Goal: Transaction & Acquisition: Purchase product/service

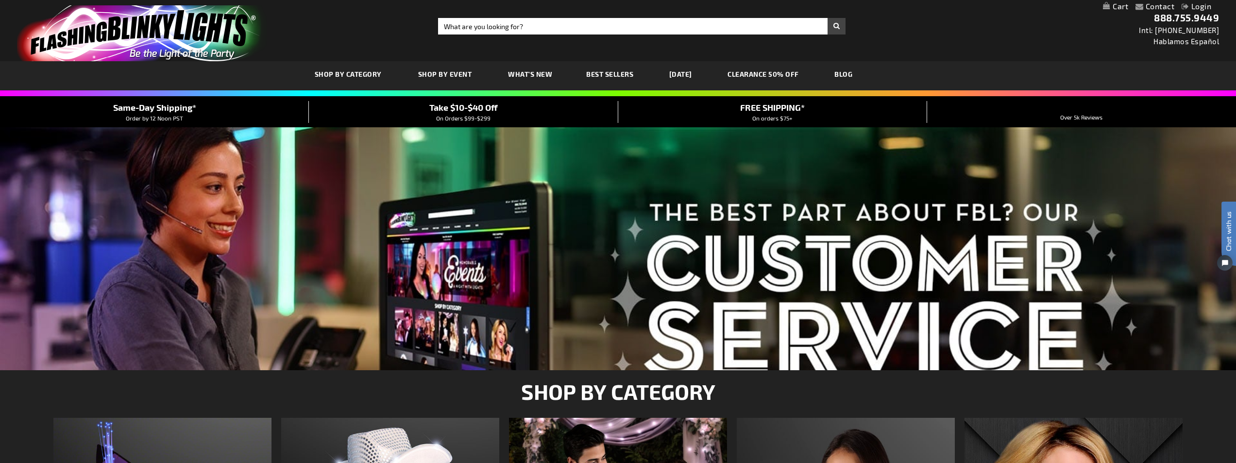
click at [495, 111] on span "Take $10-$40 Off" at bounding box center [463, 107] width 68 height 11
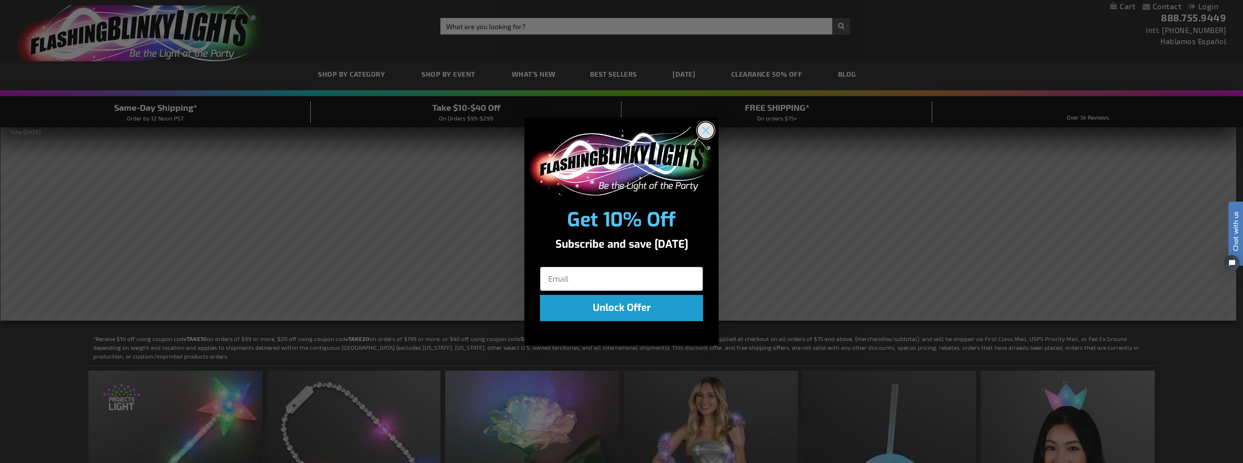
click at [711, 133] on circle "Close dialog" at bounding box center [706, 130] width 16 height 16
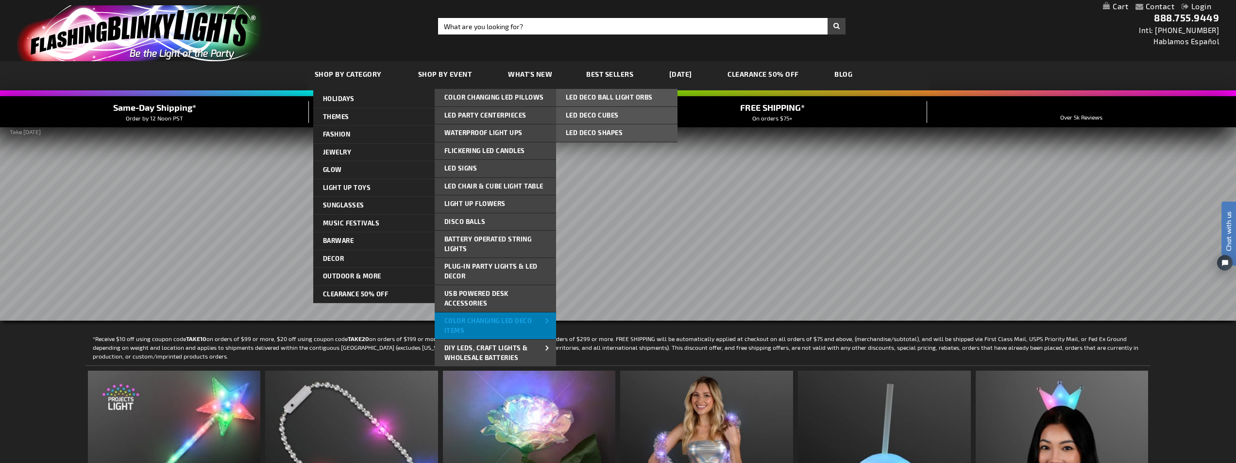
click at [497, 317] on span "Color Changing LED Deco Items" at bounding box center [488, 325] width 88 height 17
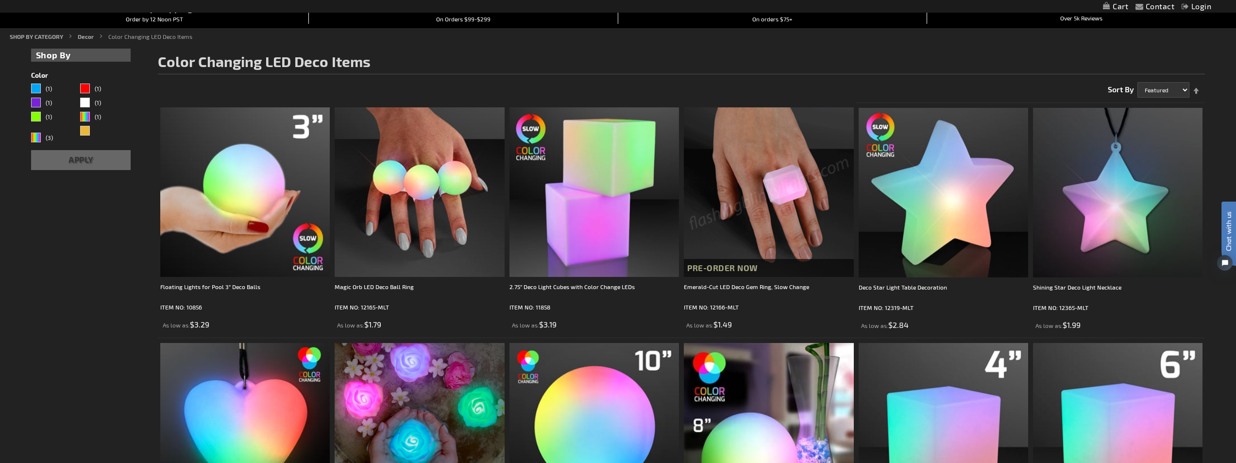
scroll to position [94, 0]
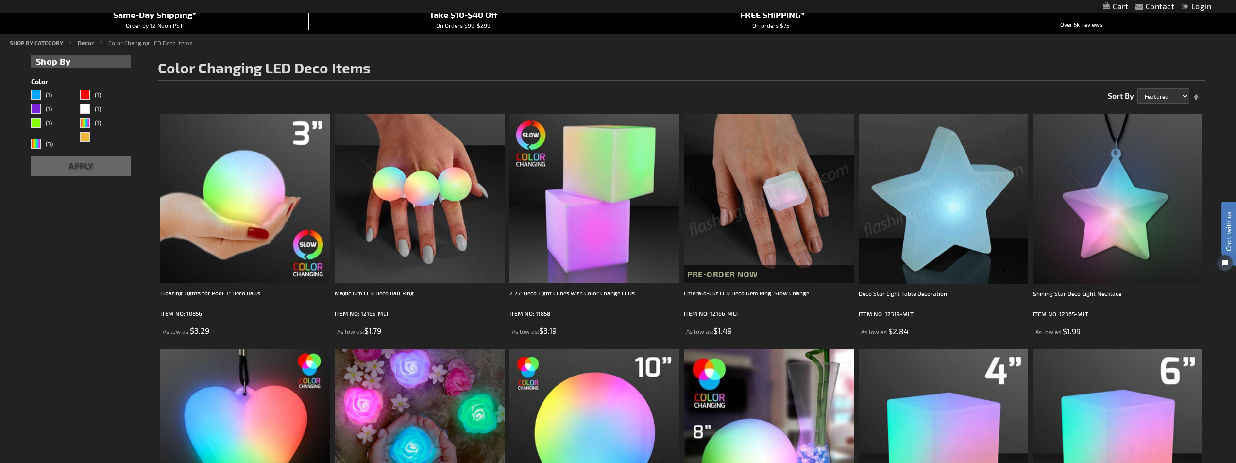
click at [952, 205] on img at bounding box center [943, 198] width 169 height 169
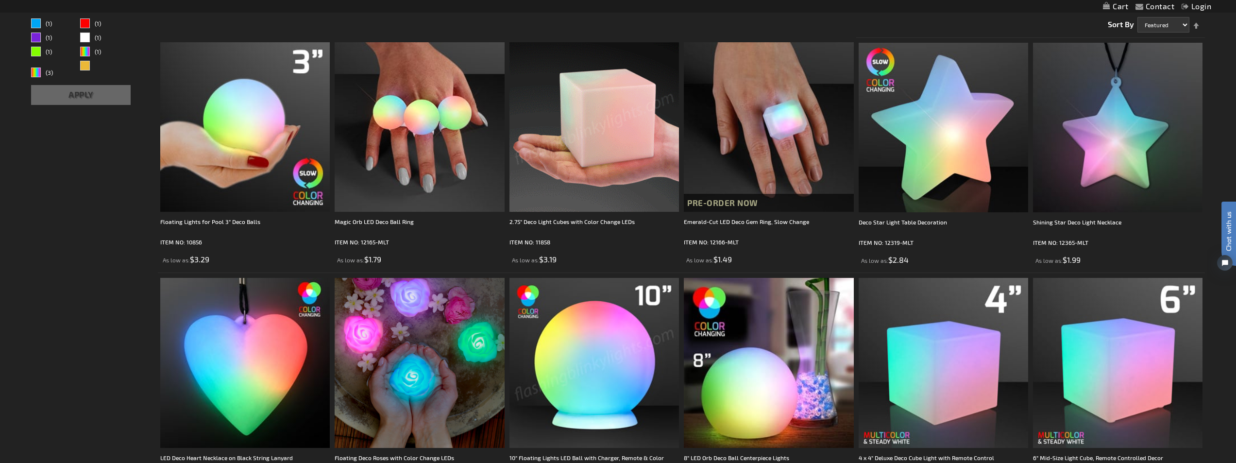
scroll to position [191, 0]
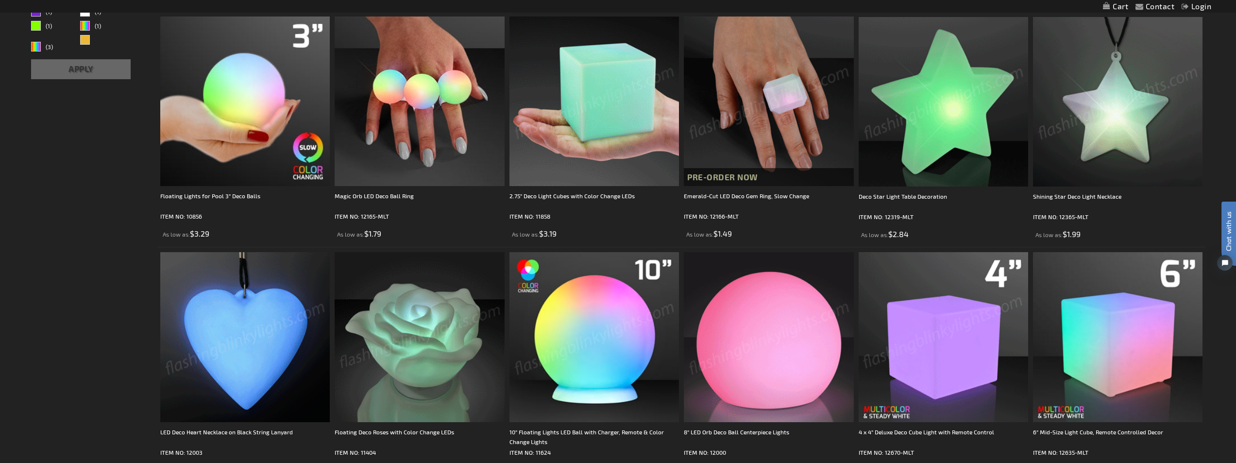
click at [933, 103] on img at bounding box center [943, 101] width 169 height 169
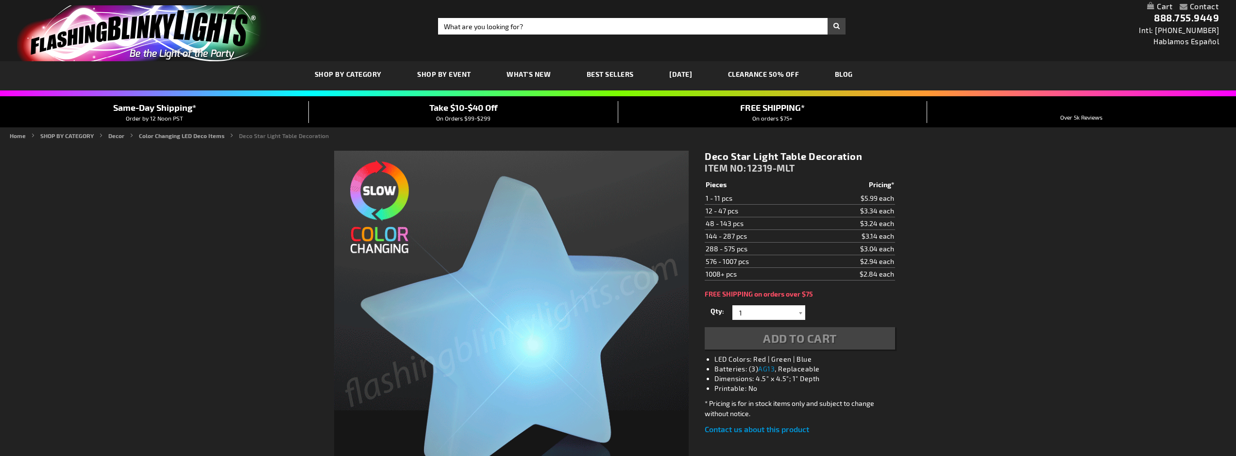
click at [796, 322] on div "Qty 1 2 3 4 5 6 7 8 9 10 11 12 24 36 48 60 72 84 96 108 120 132 144 156 168 180…" at bounding box center [800, 326] width 190 height 47
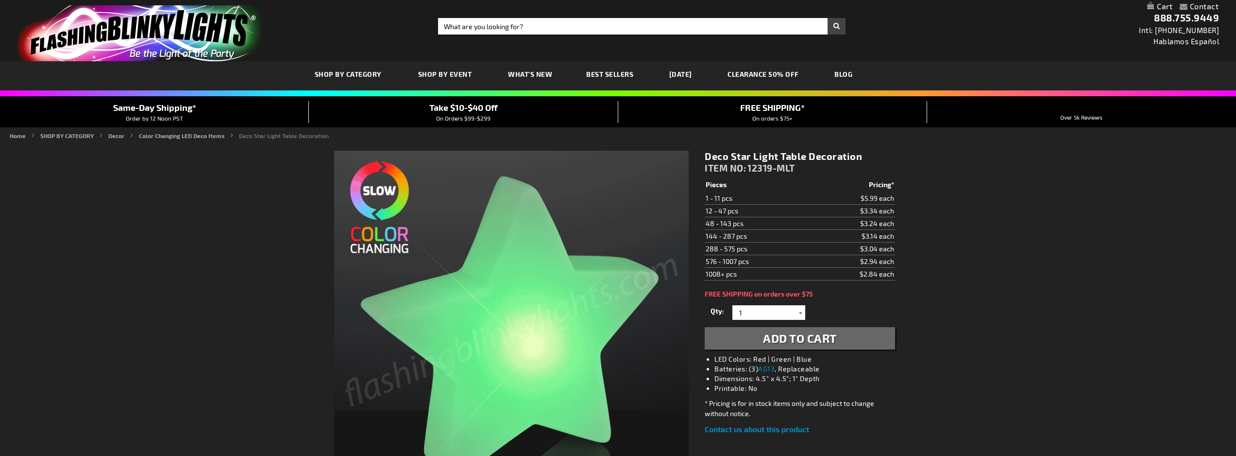
click at [795, 316] on div at bounding box center [800, 312] width 10 height 15
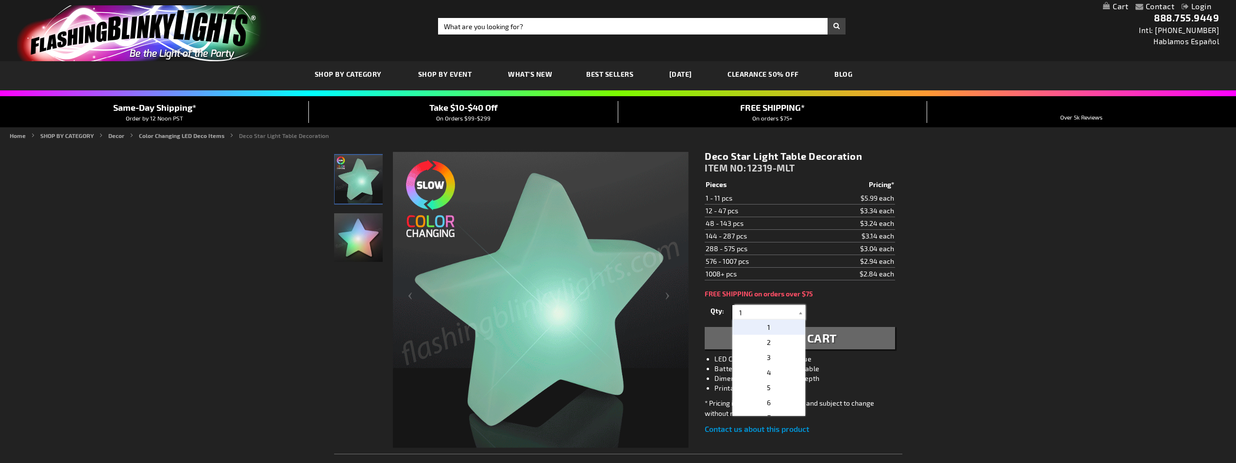
click at [772, 316] on input "1" at bounding box center [770, 312] width 70 height 15
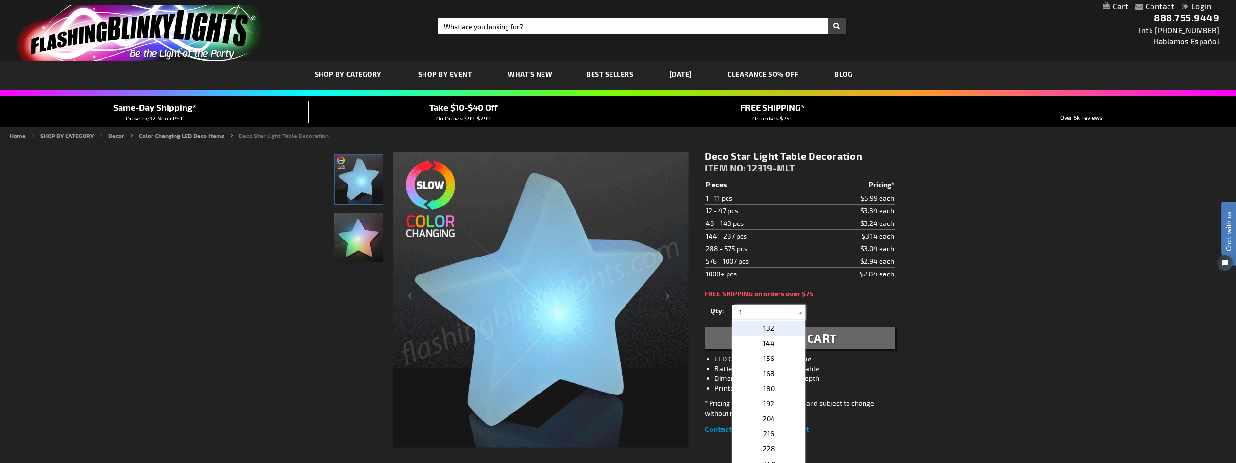
scroll to position [291, 0]
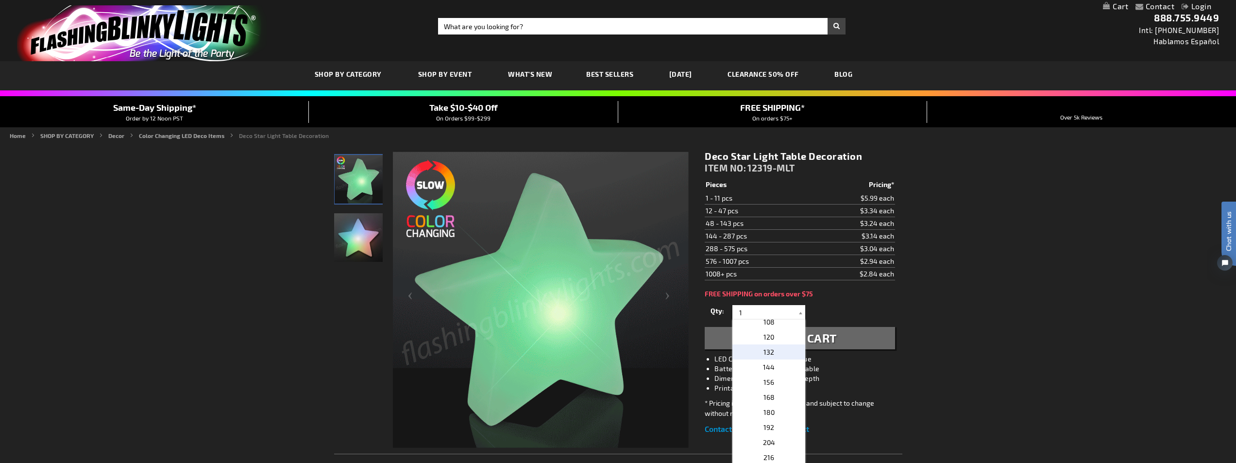
click at [774, 357] on p "132" at bounding box center [768, 351] width 73 height 15
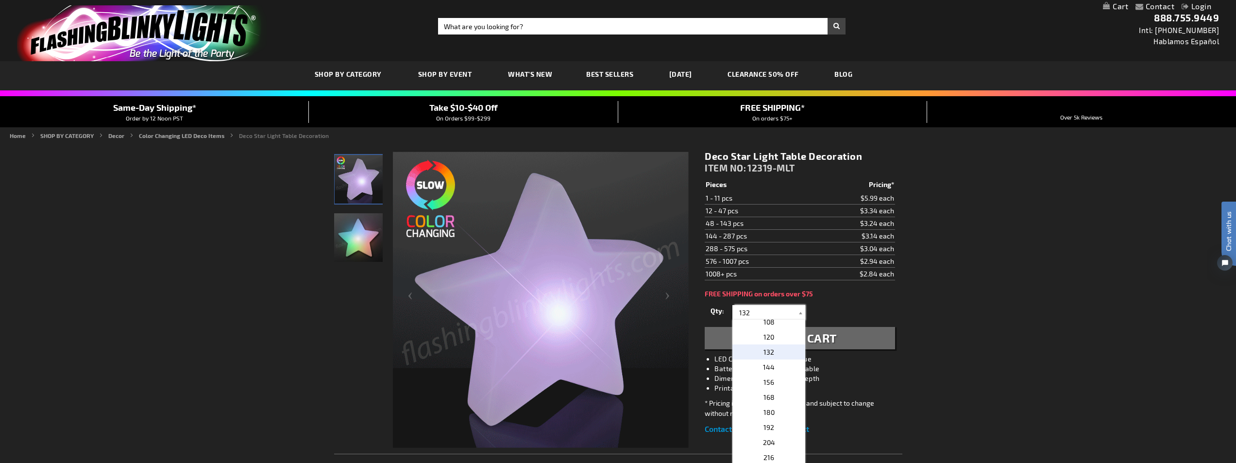
drag, startPoint x: 765, startPoint y: 316, endPoint x: 741, endPoint y: 316, distance: 24.8
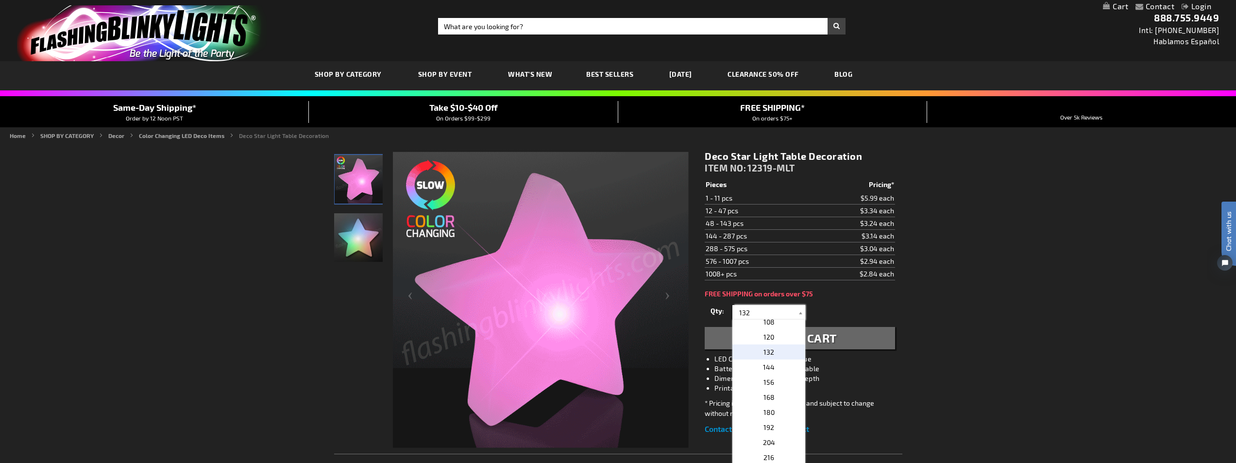
click at [741, 316] on input "132" at bounding box center [770, 312] width 70 height 15
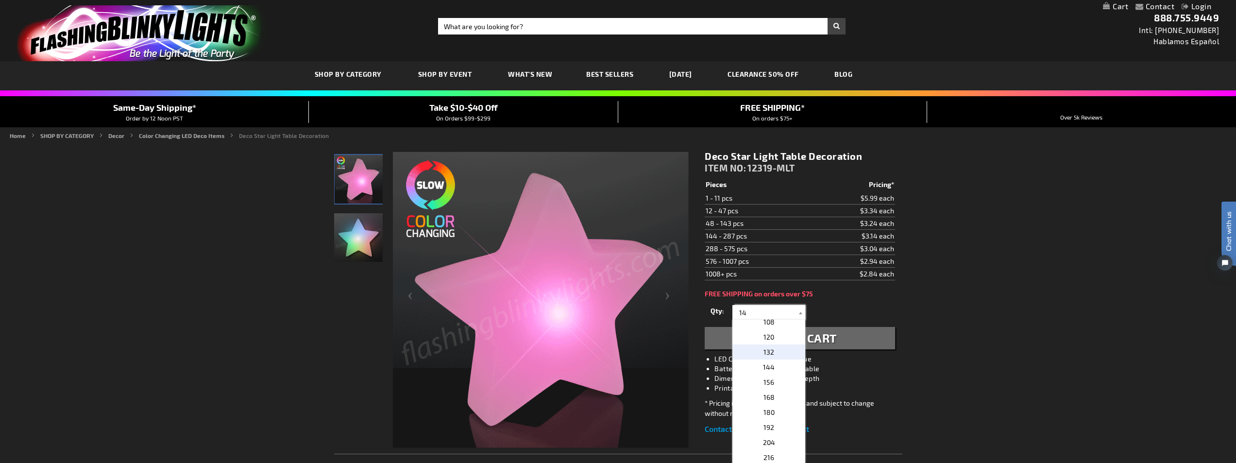
scroll to position [0, 0]
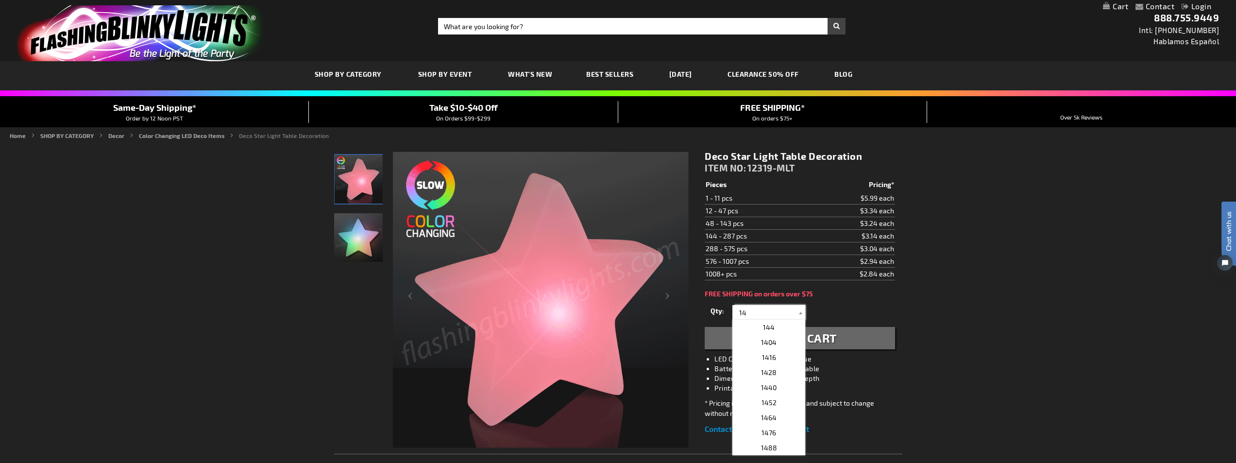
type input "143"
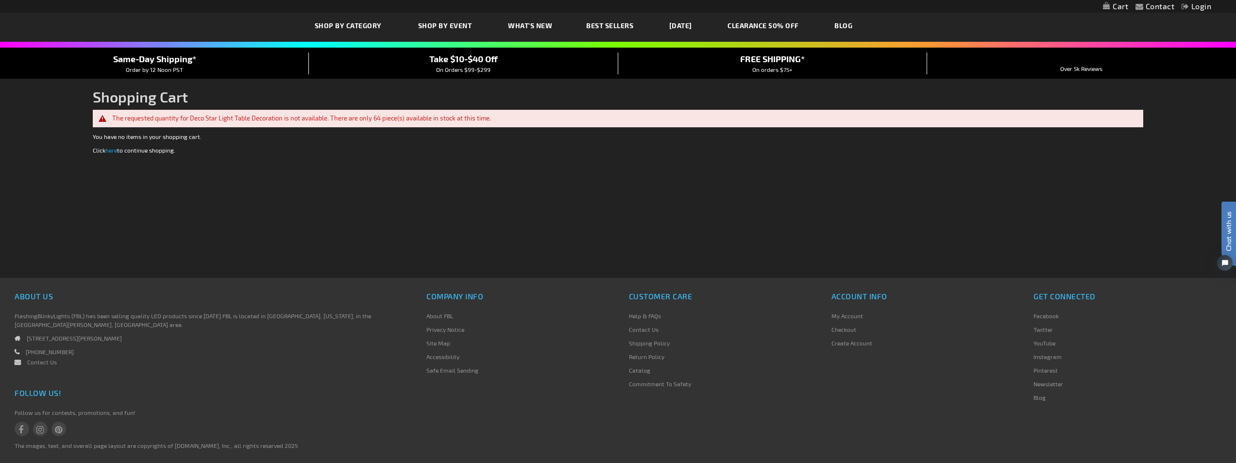
click at [112, 151] on link "here" at bounding box center [111, 150] width 12 height 7
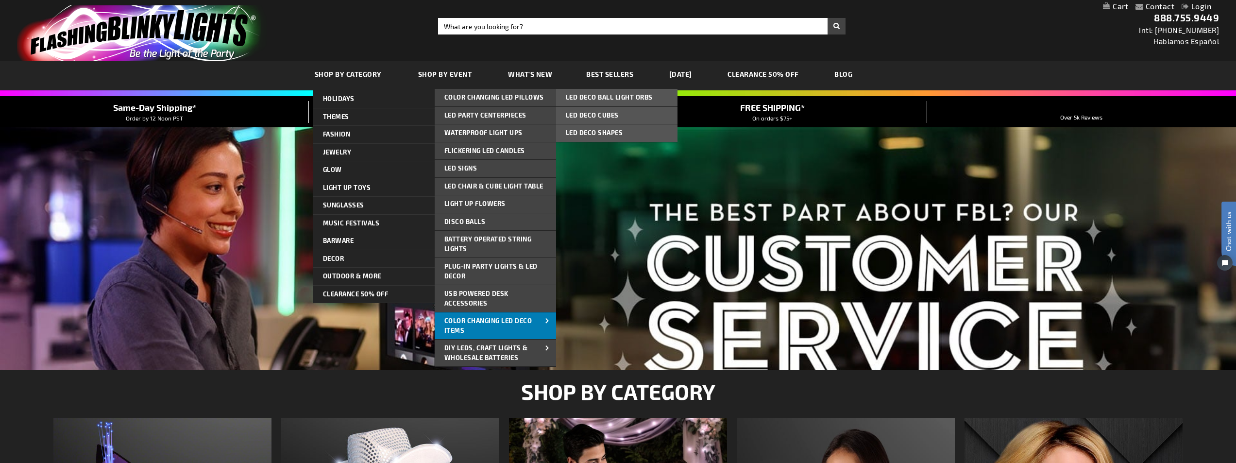
click at [500, 328] on link "Color Changing LED Deco Items" at bounding box center [495, 325] width 121 height 27
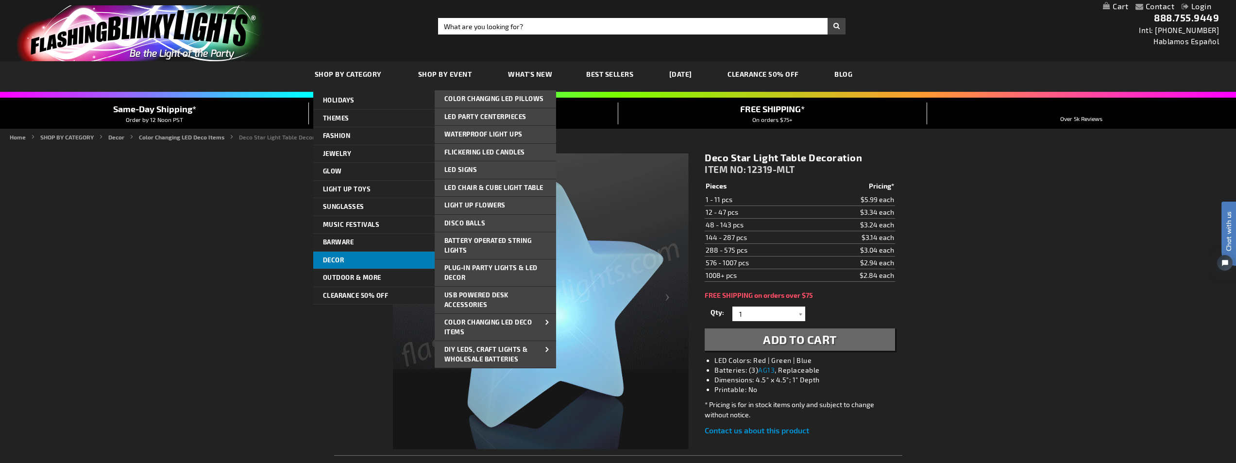
click at [391, 264] on link "Decor" at bounding box center [373, 260] width 121 height 17
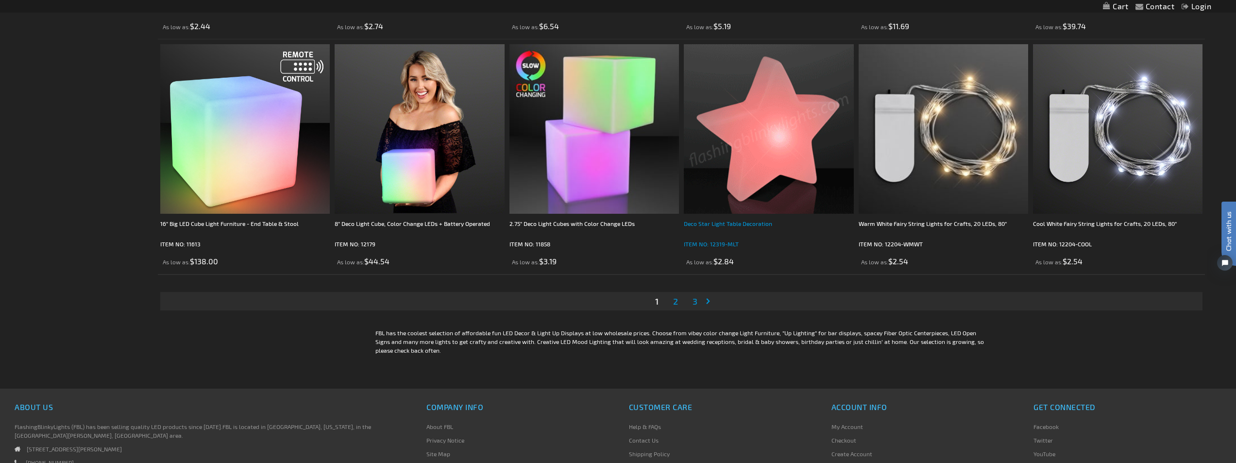
scroll to position [2430, 0]
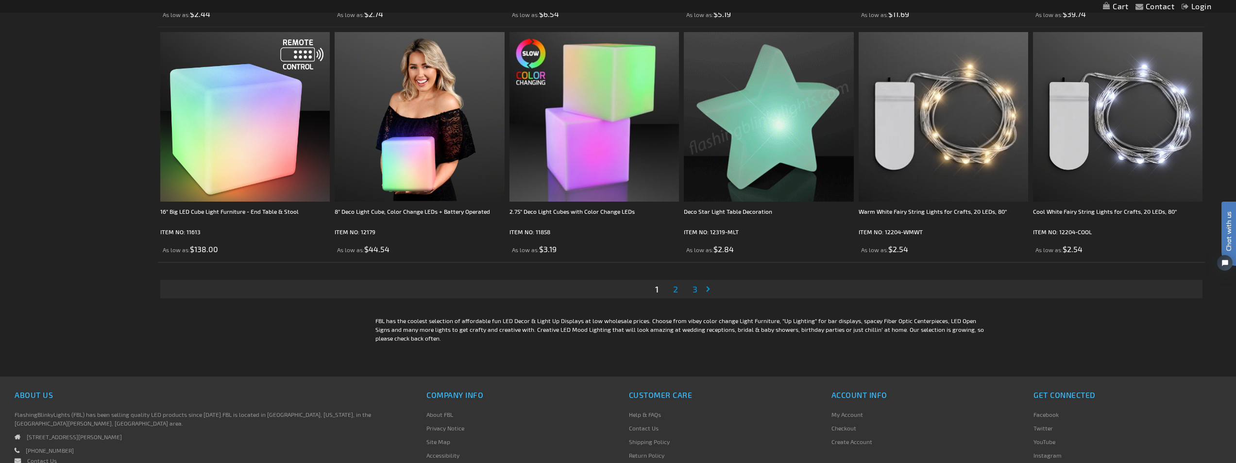
click at [806, 123] on img at bounding box center [768, 116] width 169 height 169
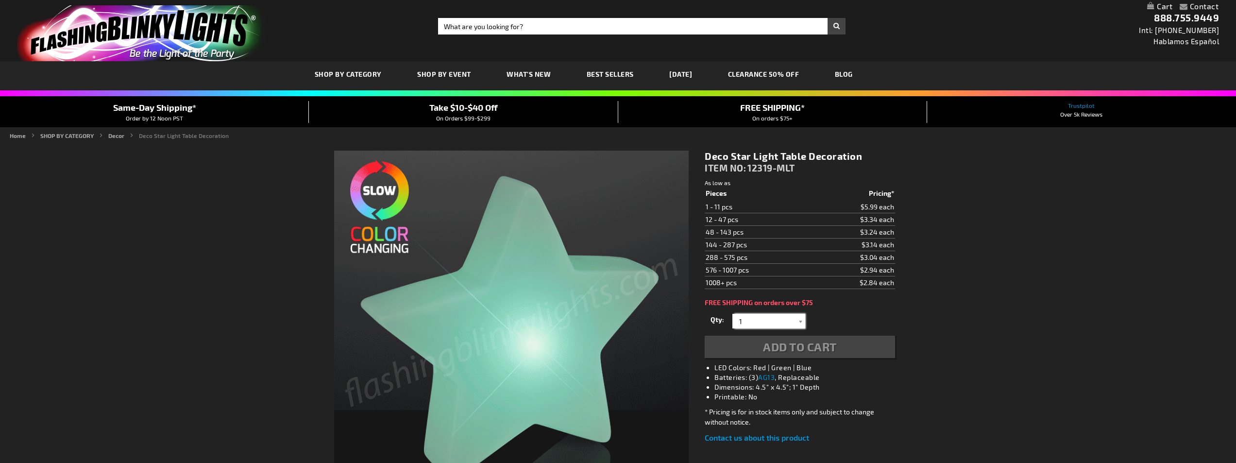
click at [777, 321] on input "1" at bounding box center [770, 321] width 70 height 15
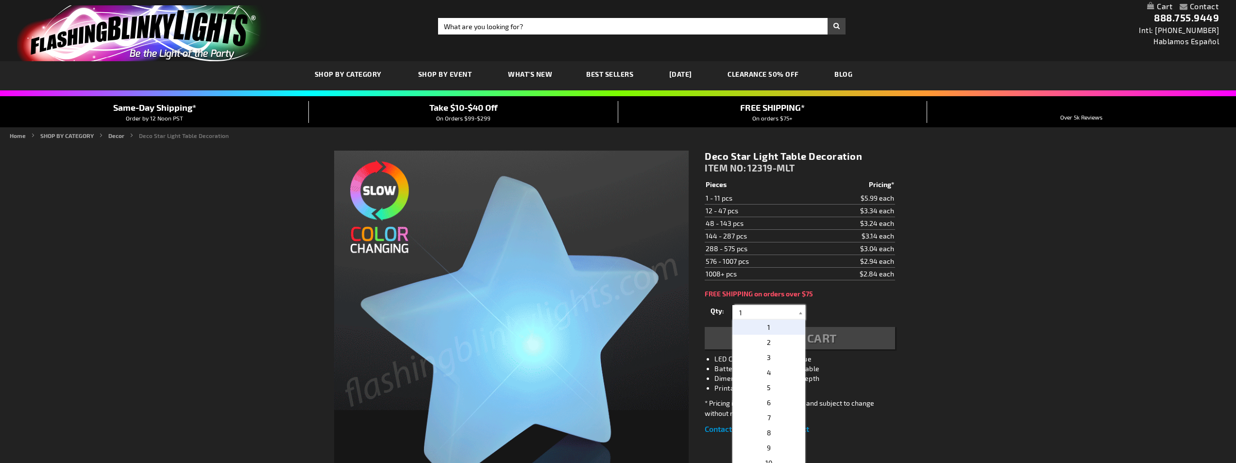
scroll to position [97, 0]
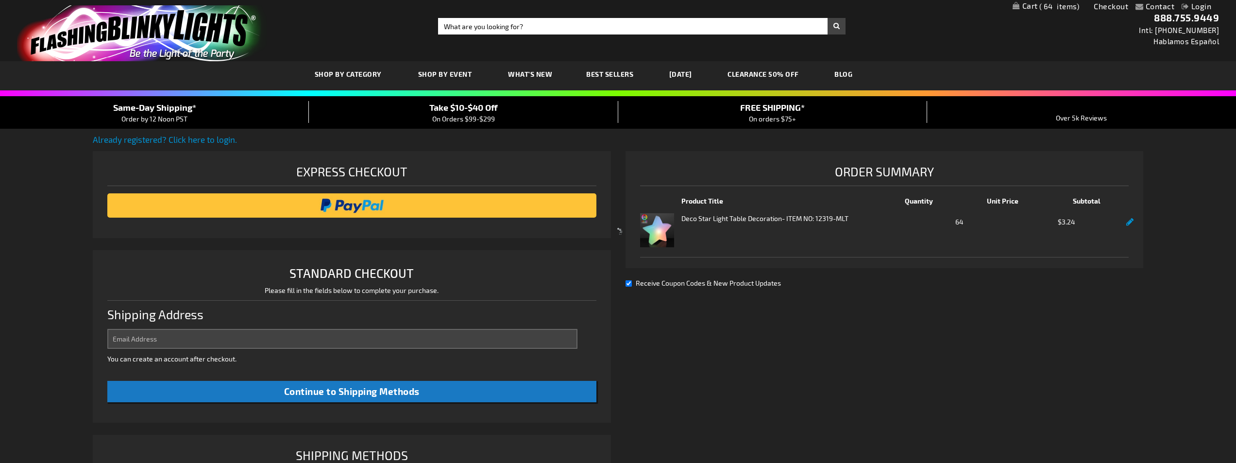
select select "US"
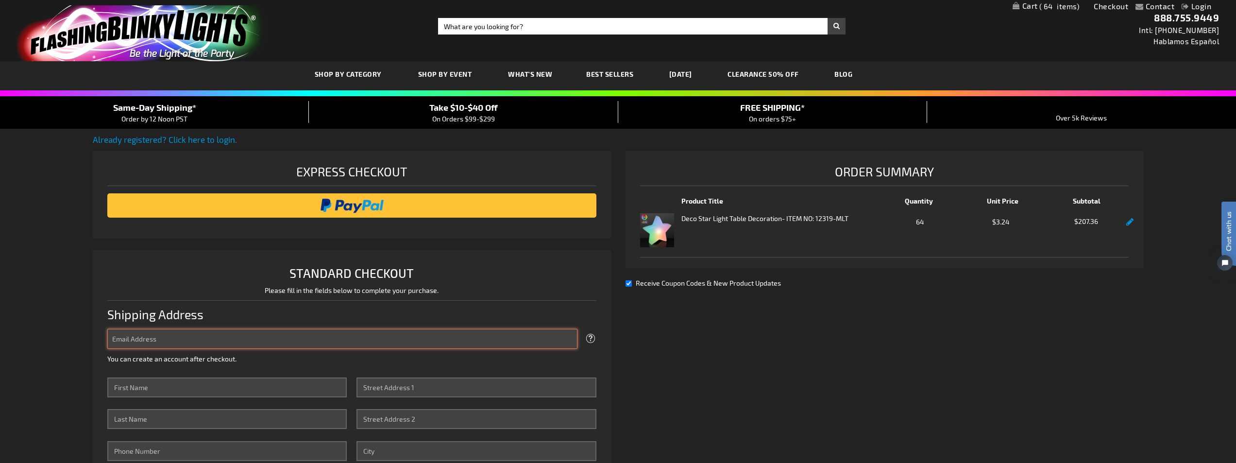
click at [148, 340] on input "Email Address" at bounding box center [342, 339] width 470 height 20
click at [889, 377] on div "Already registered? Click here to login. Shipping Review & Payments Estimated T…" at bounding box center [618, 415] width 1050 height 563
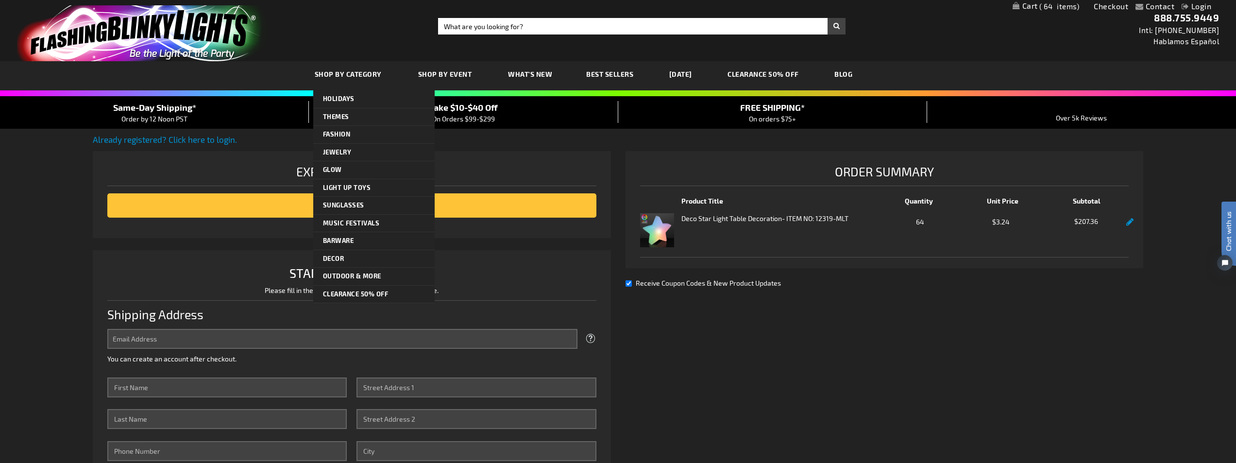
click at [359, 71] on span "SHOP BY CATEGORY" at bounding box center [348, 74] width 67 height 8
click at [351, 70] on span "SHOP BY CATEGORY" at bounding box center [348, 74] width 67 height 8
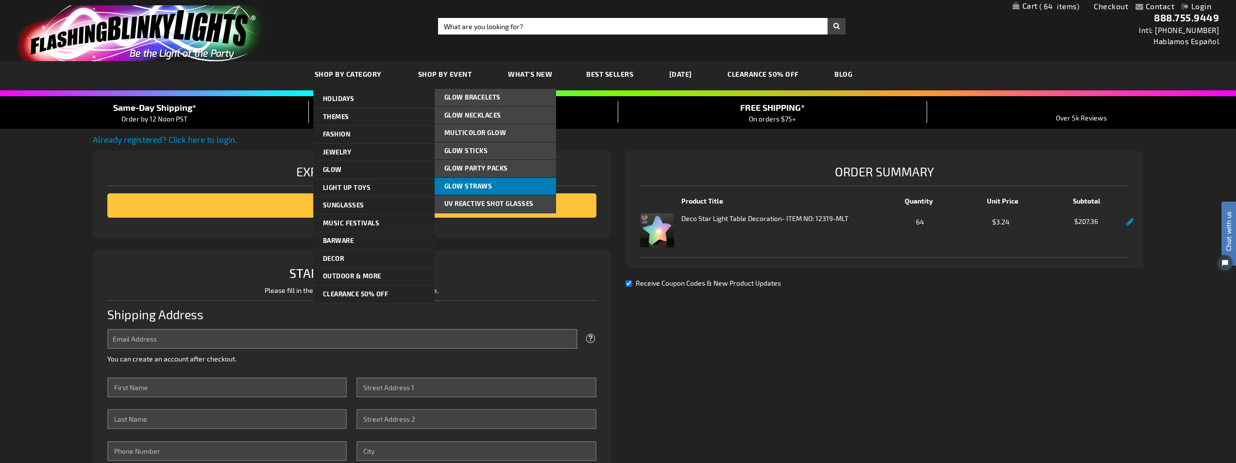
click at [506, 188] on link "Glow Straws" at bounding box center [495, 186] width 121 height 17
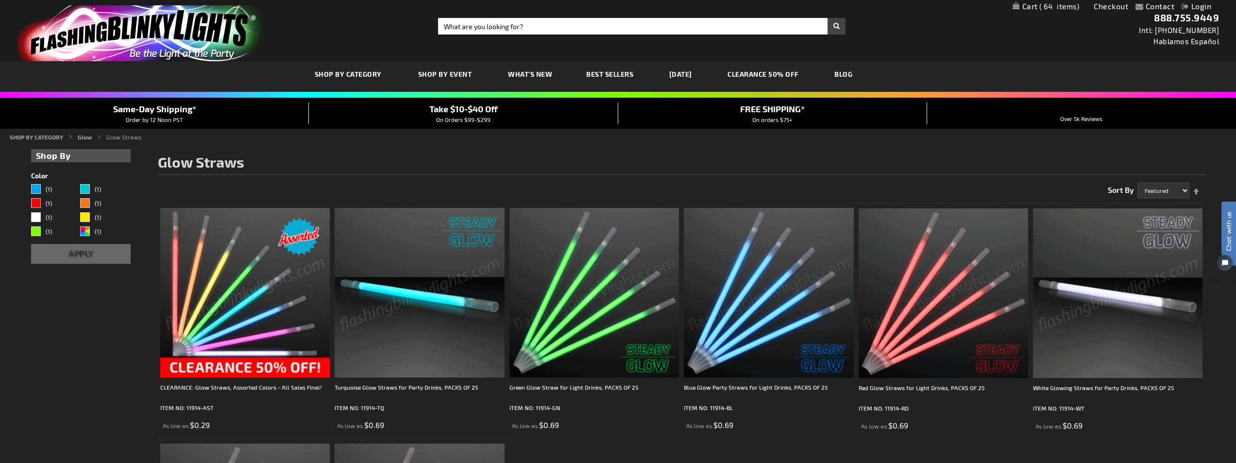
click at [279, 299] on img at bounding box center [244, 292] width 169 height 169
